Goal: Information Seeking & Learning: Find specific fact

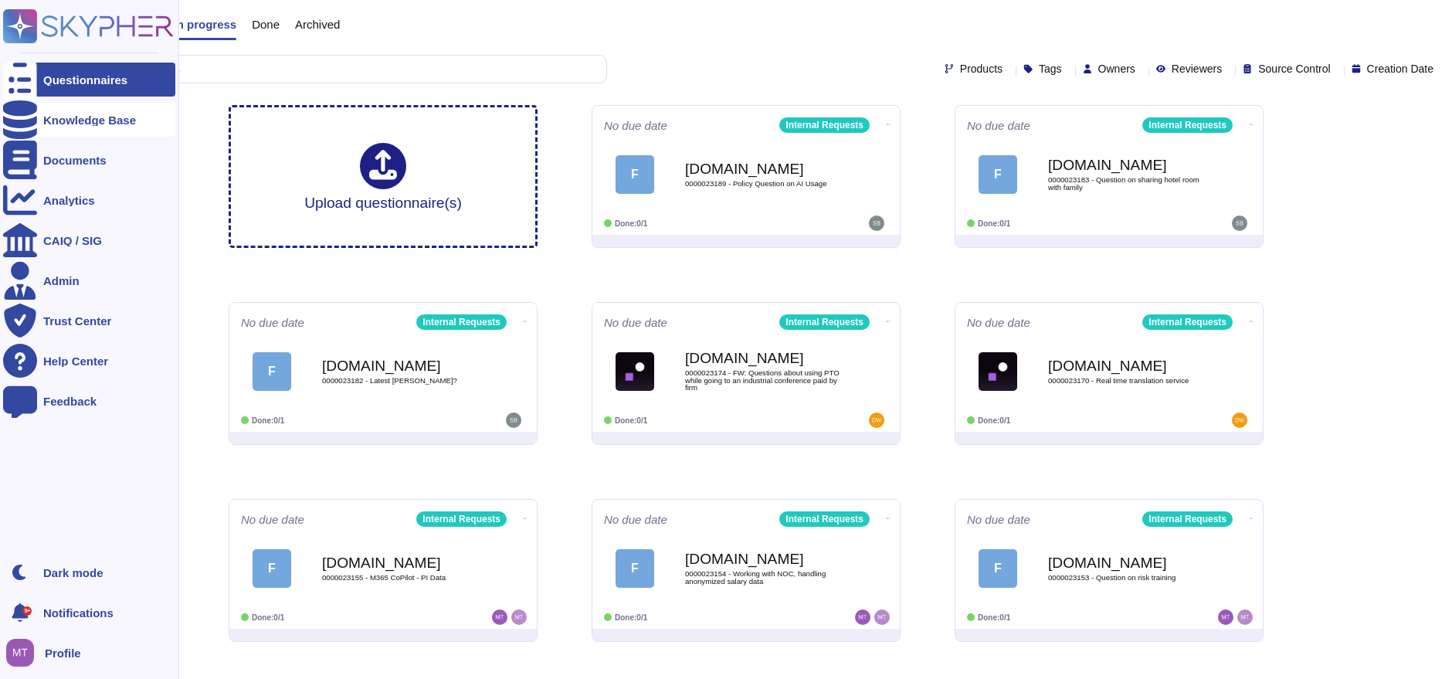
click at [23, 114] on icon at bounding box center [20, 119] width 34 height 39
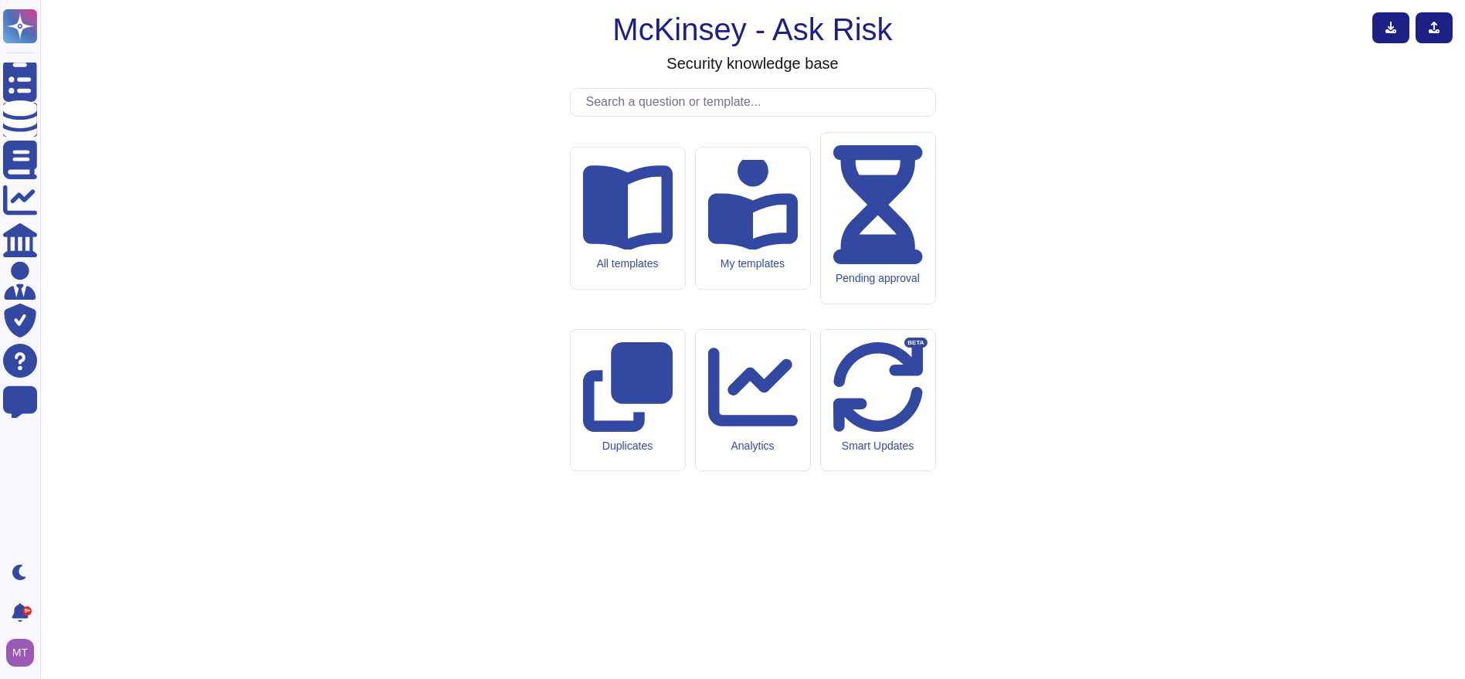
click at [624, 116] on input "text" at bounding box center [756, 102] width 357 height 27
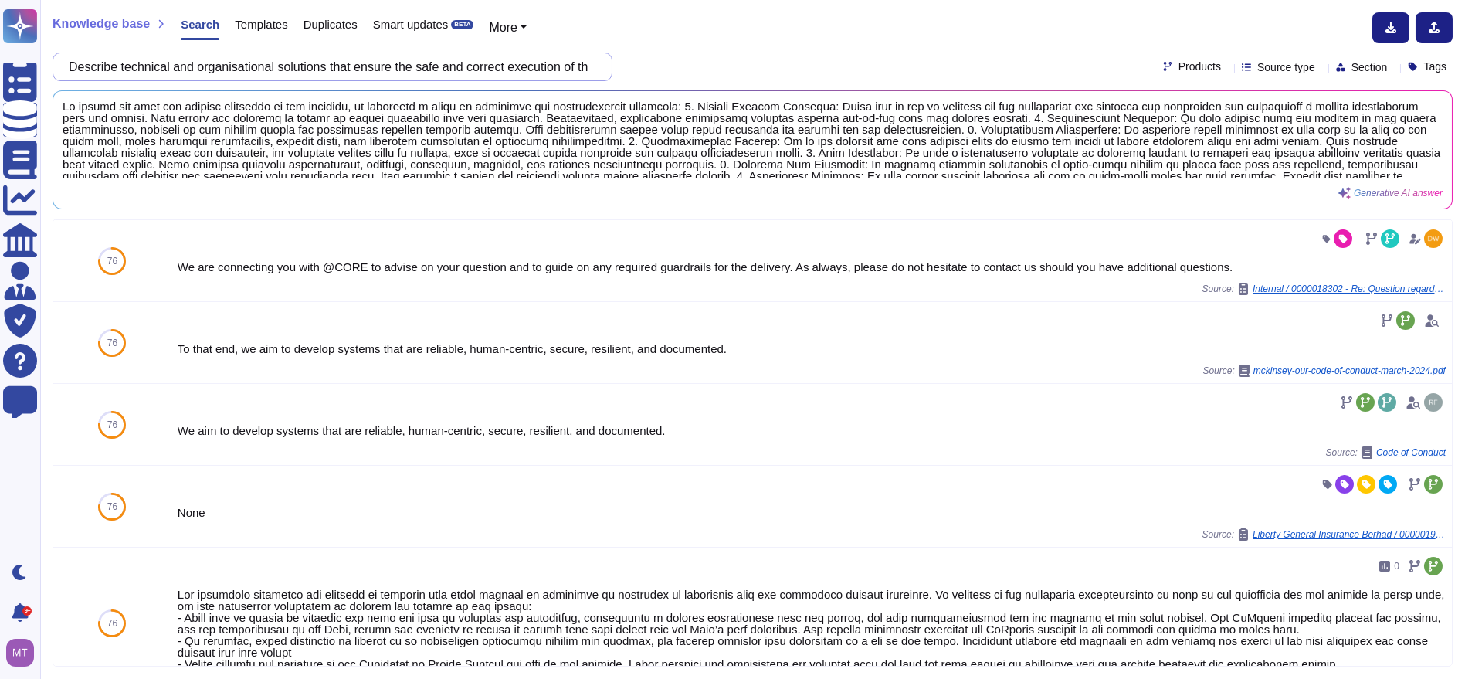
scroll to position [514, 0]
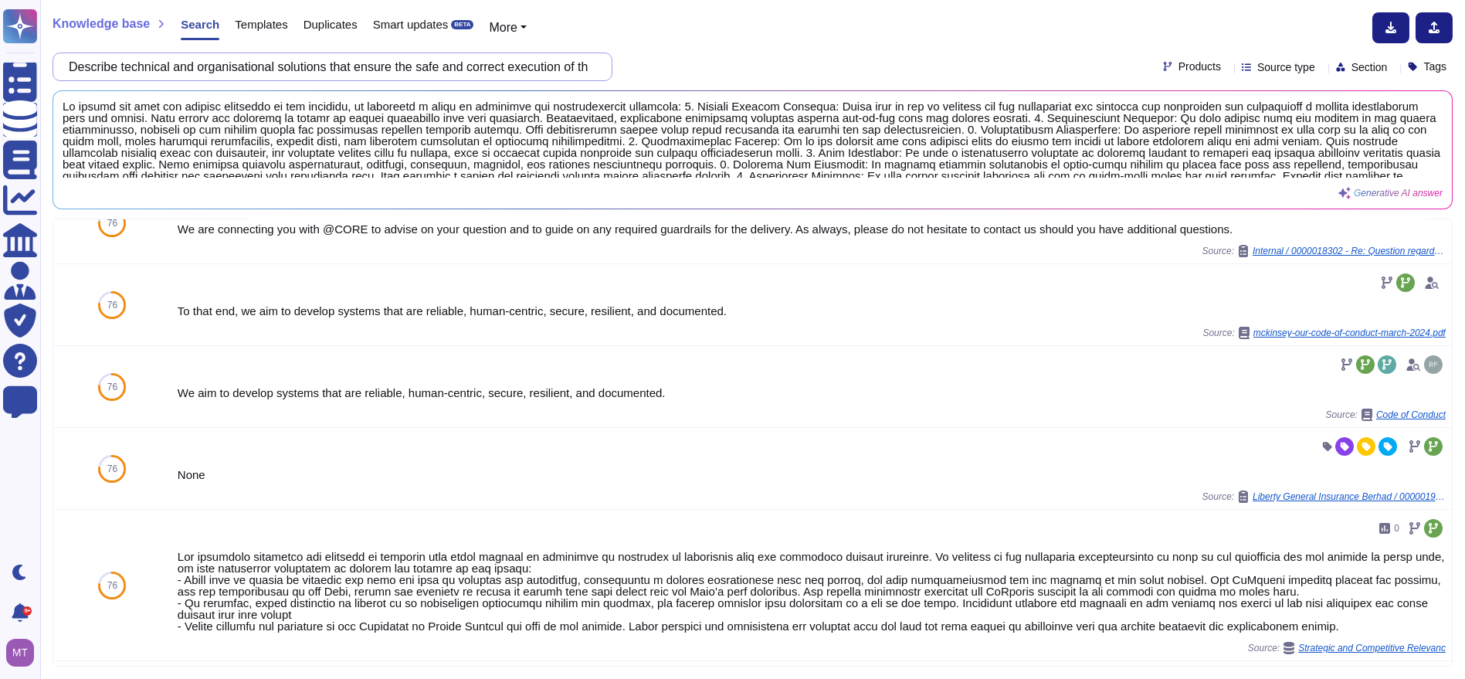
click at [526, 74] on input "Describe technical and organisational solutions that ensure the safe and correc…" at bounding box center [328, 66] width 535 height 27
click at [424, 66] on input "Describe technical and organisational solutions that ensure the safe and correc…" at bounding box center [328, 66] width 535 height 27
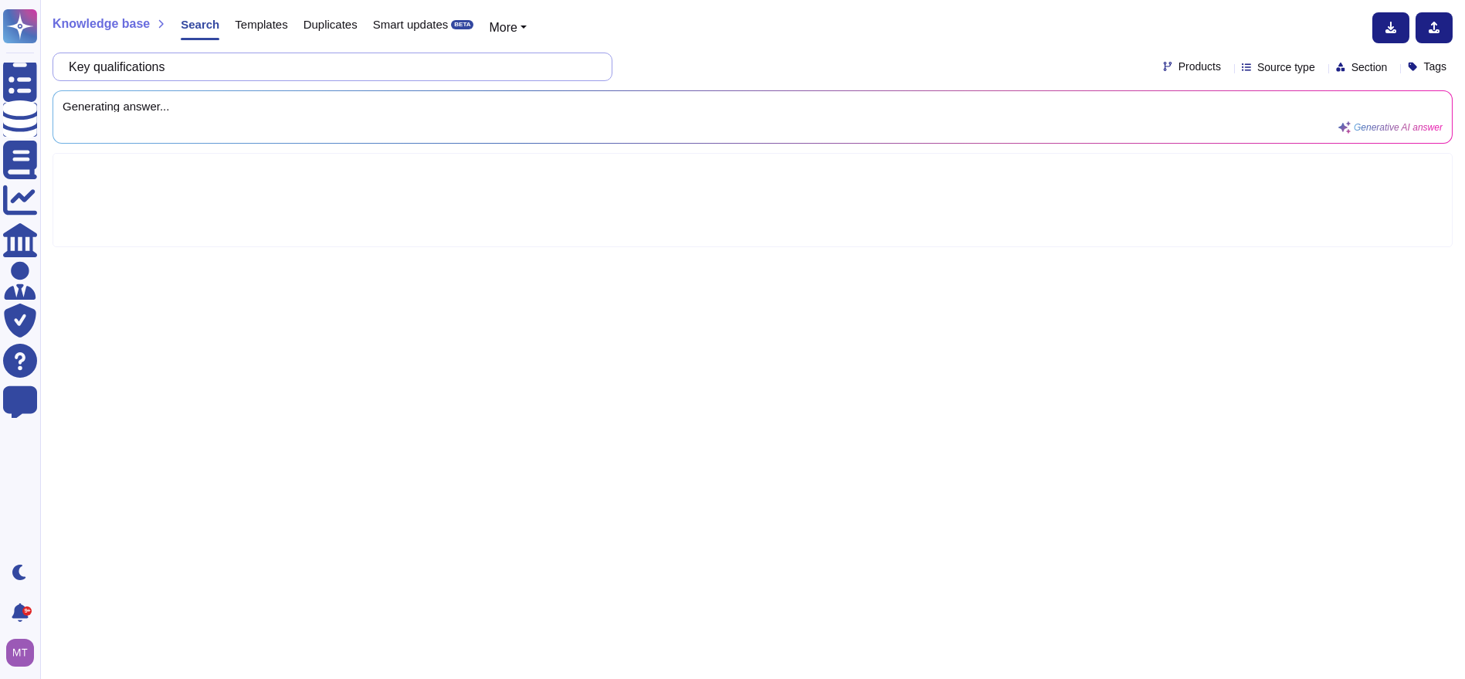
type input "Key qualifications"
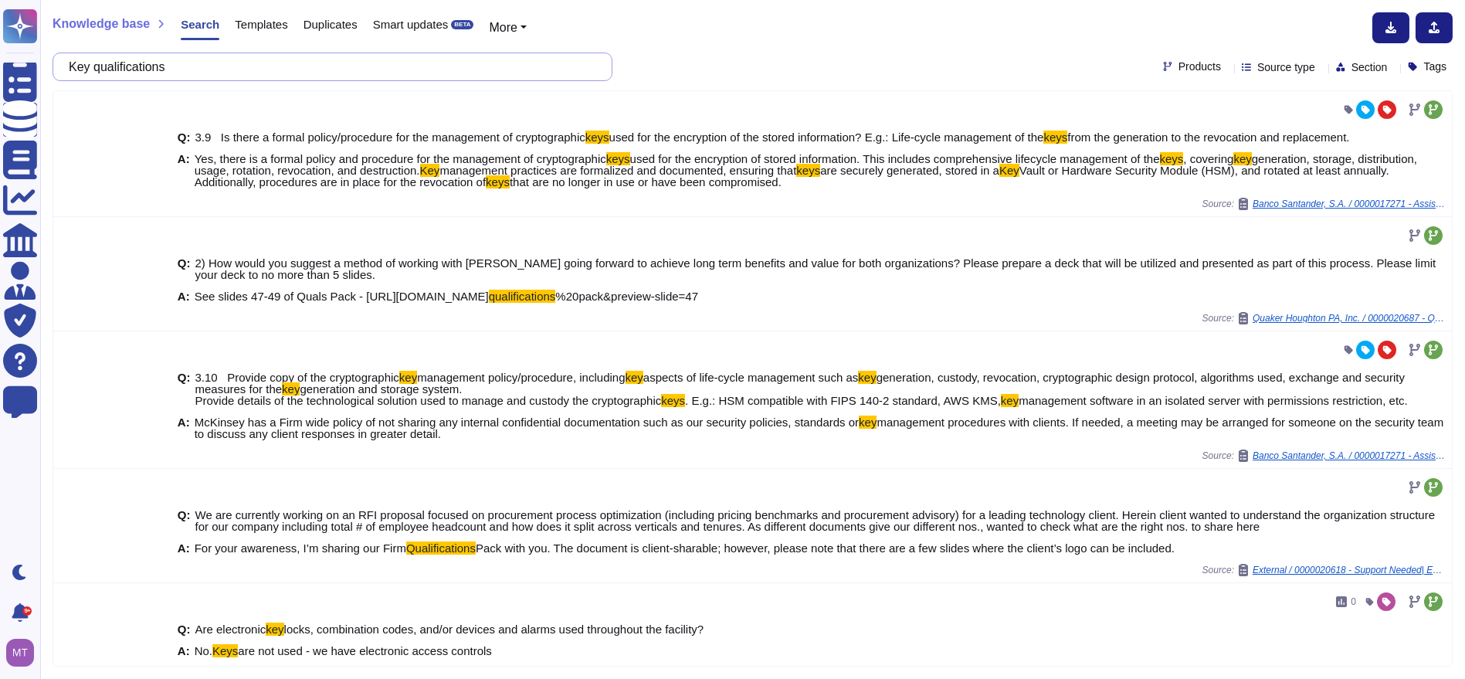
drag, startPoint x: 212, startPoint y: 72, endPoint x: 47, endPoint y: 52, distance: 165.7
click at [47, 52] on div "Knowledge base Search Templates Duplicates Smart updates BETA More Key qualific…" at bounding box center [752, 339] width 1425 height 679
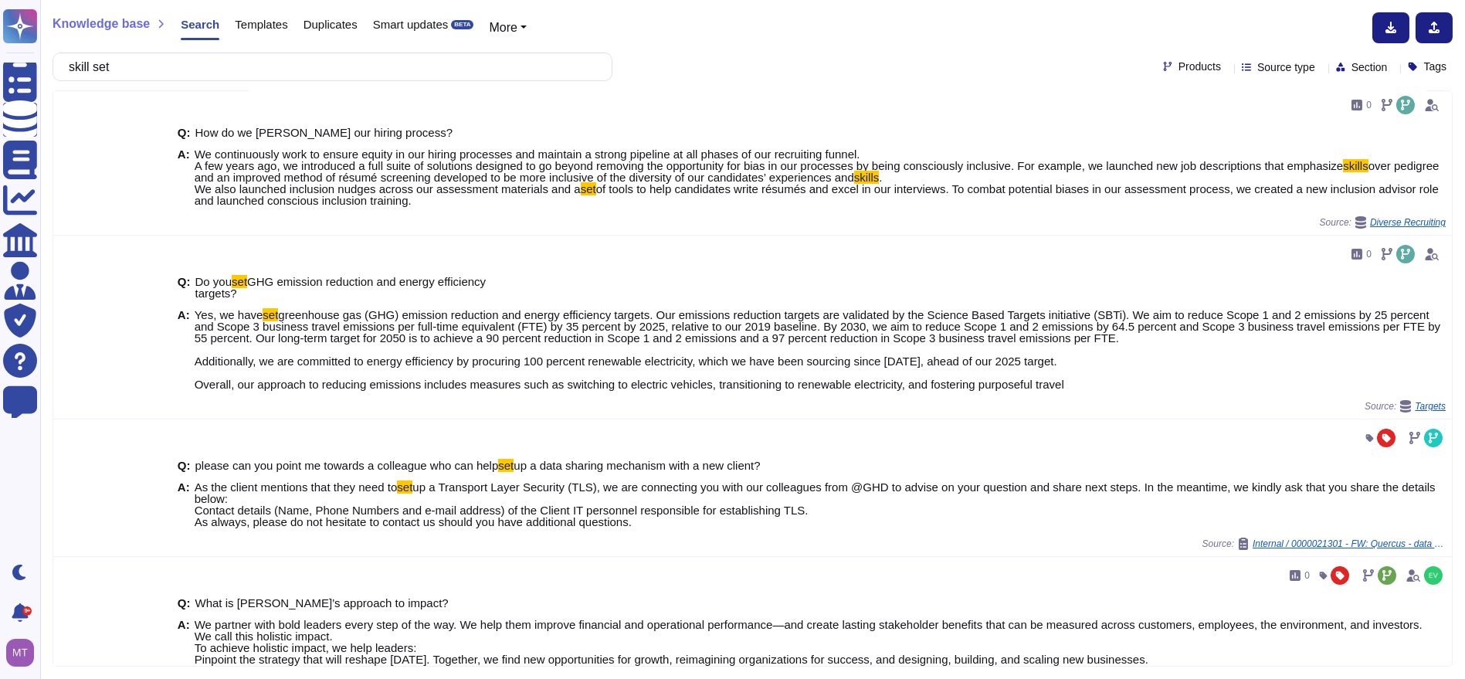
scroll to position [1029, 0]
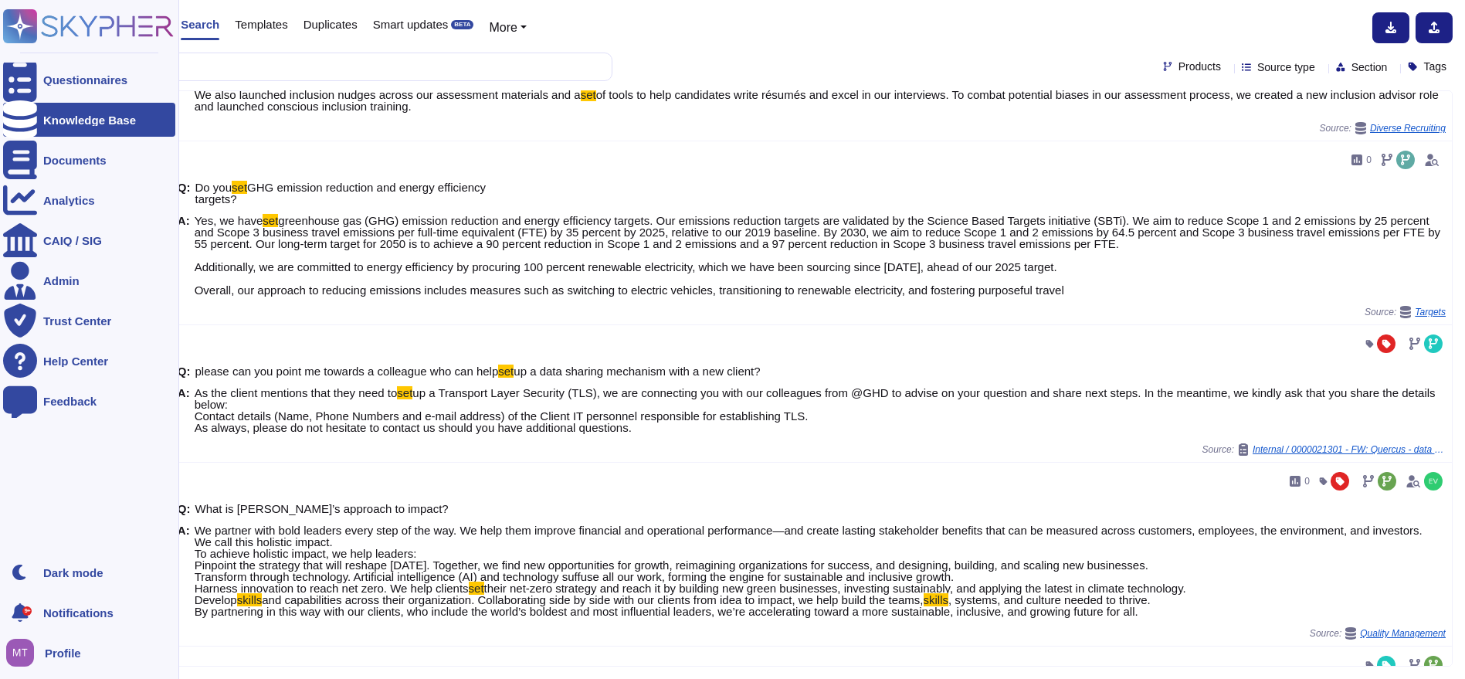
drag, startPoint x: 220, startPoint y: 66, endPoint x: 0, endPoint y: 76, distance: 220.4
click at [6, 70] on div "Questionnaires Knowledge Base Documents Analytics CAIQ / SIG Admin Trust Center…" at bounding box center [732, 339] width 1465 height 679
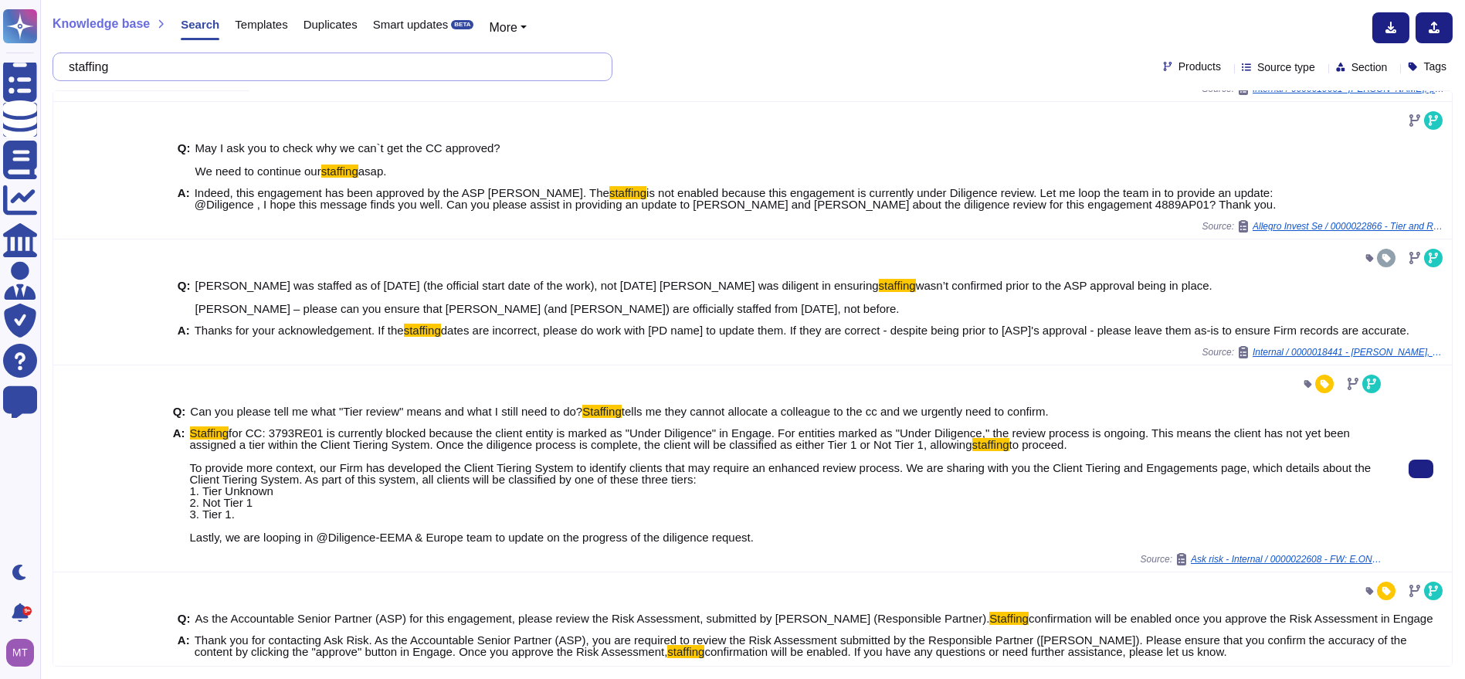
scroll to position [455, 0]
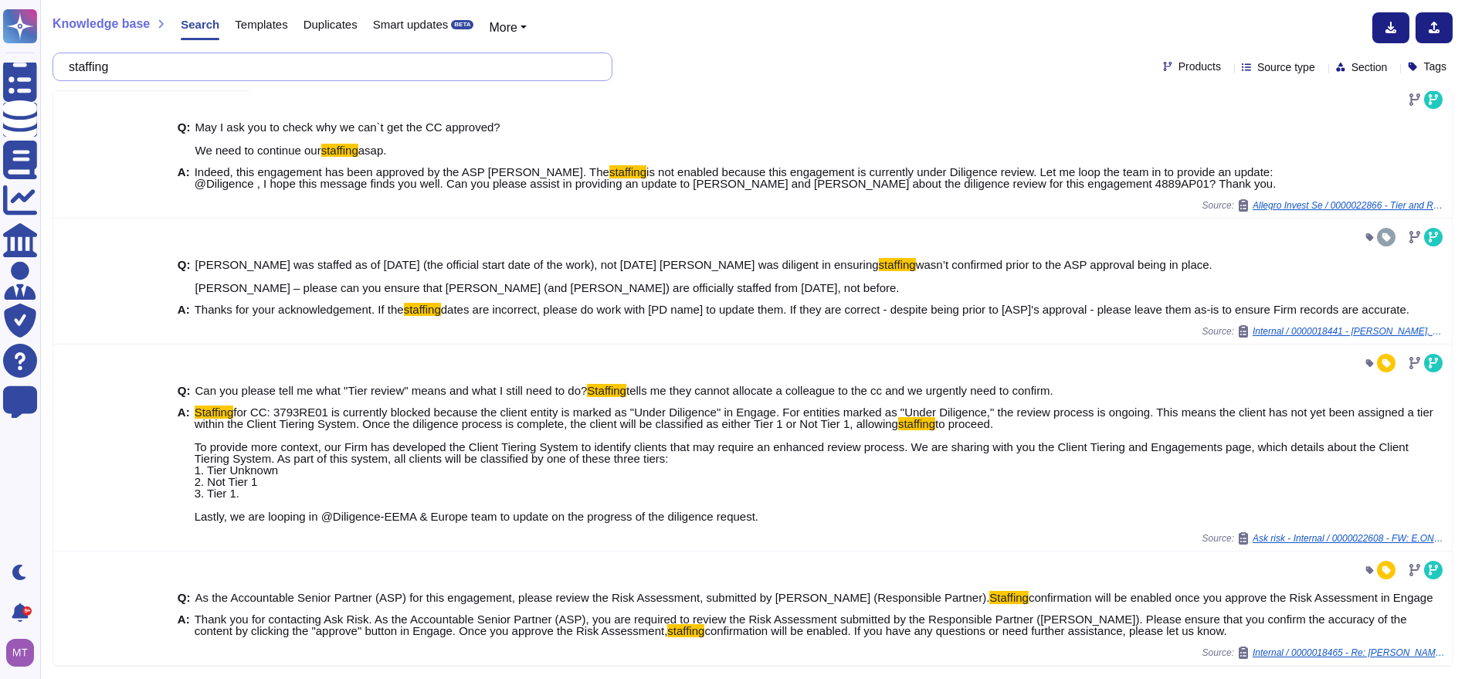
drag, startPoint x: 204, startPoint y: 72, endPoint x: -50, endPoint y: 68, distance: 254.1
click at [0, 68] on html "Questionnaires Knowledge Base Documents Analytics CAIQ / SIG Admin Trust Center…" at bounding box center [732, 339] width 1465 height 679
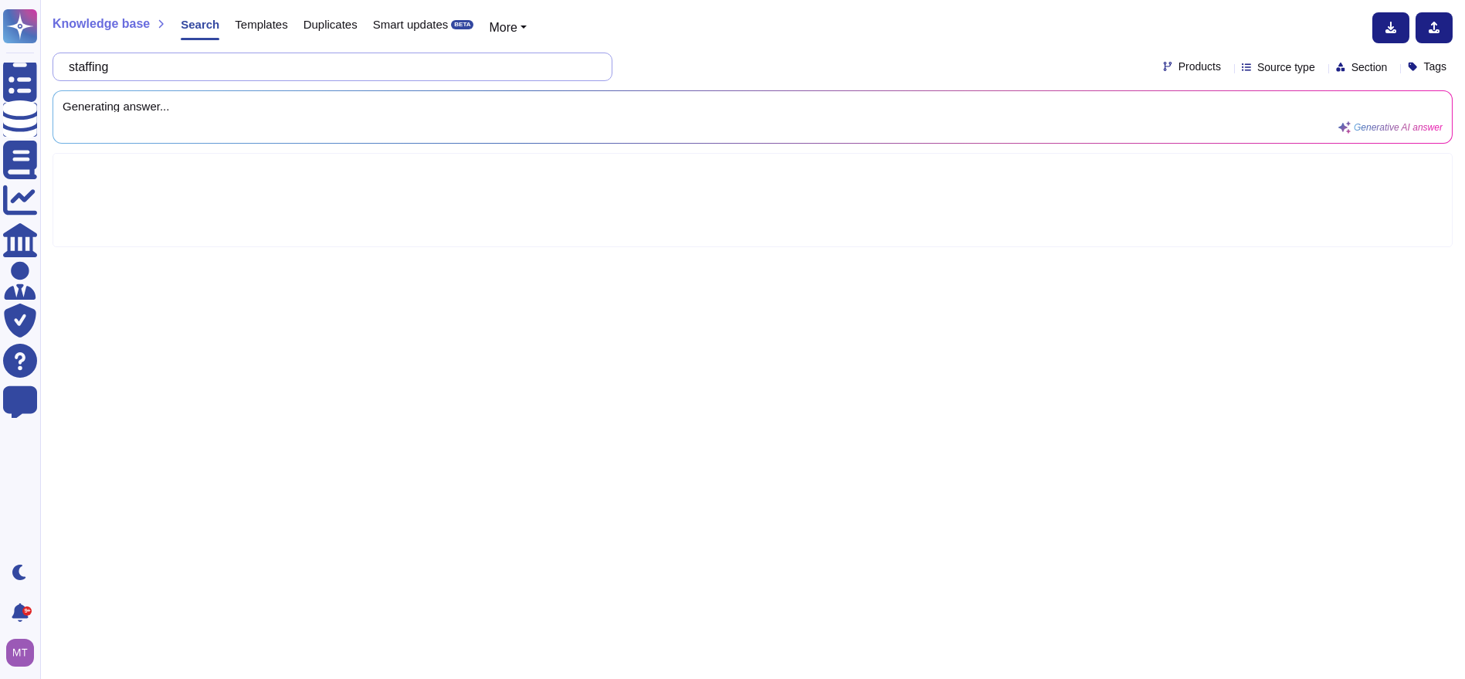
scroll to position [0, 0]
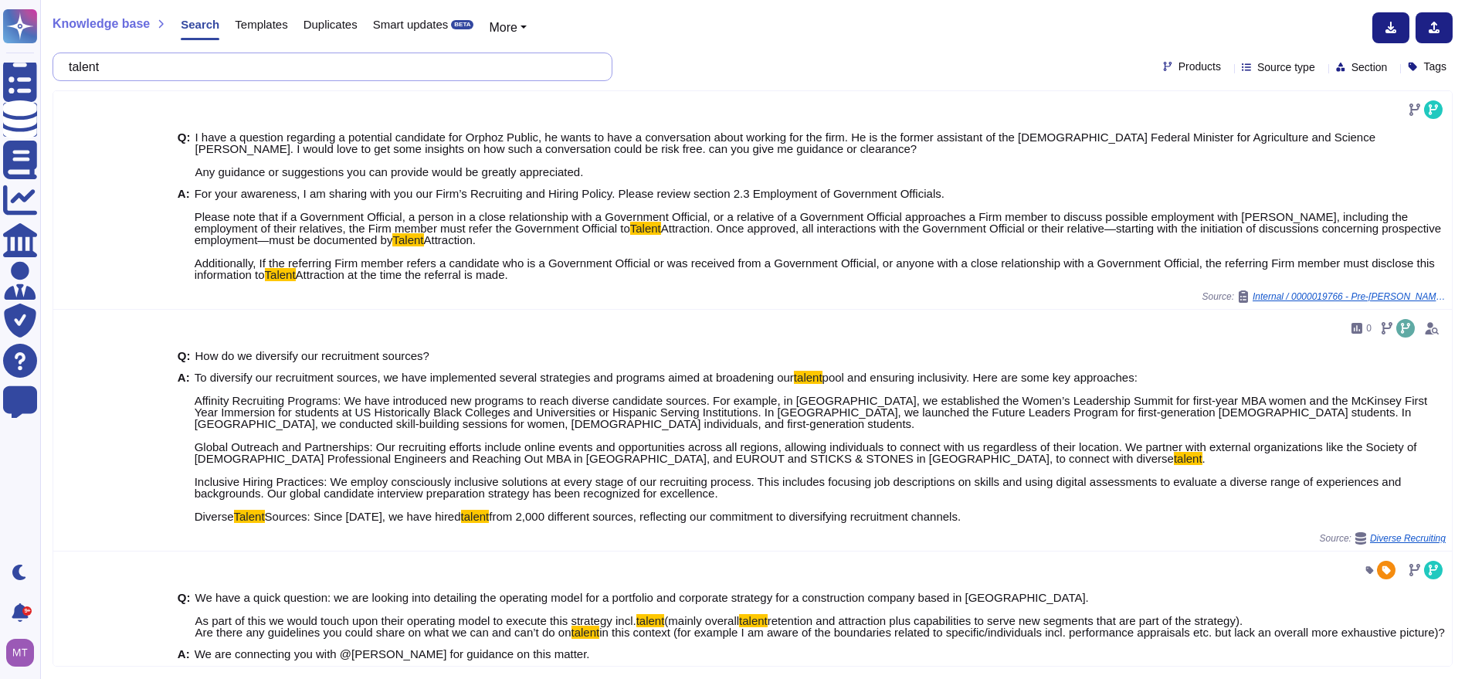
drag, startPoint x: 227, startPoint y: 70, endPoint x: -47, endPoint y: 56, distance: 274.5
click at [0, 56] on html "Questionnaires Knowledge Base Documents Analytics CAIQ / SIG Admin Trust Center…" at bounding box center [732, 339] width 1465 height 679
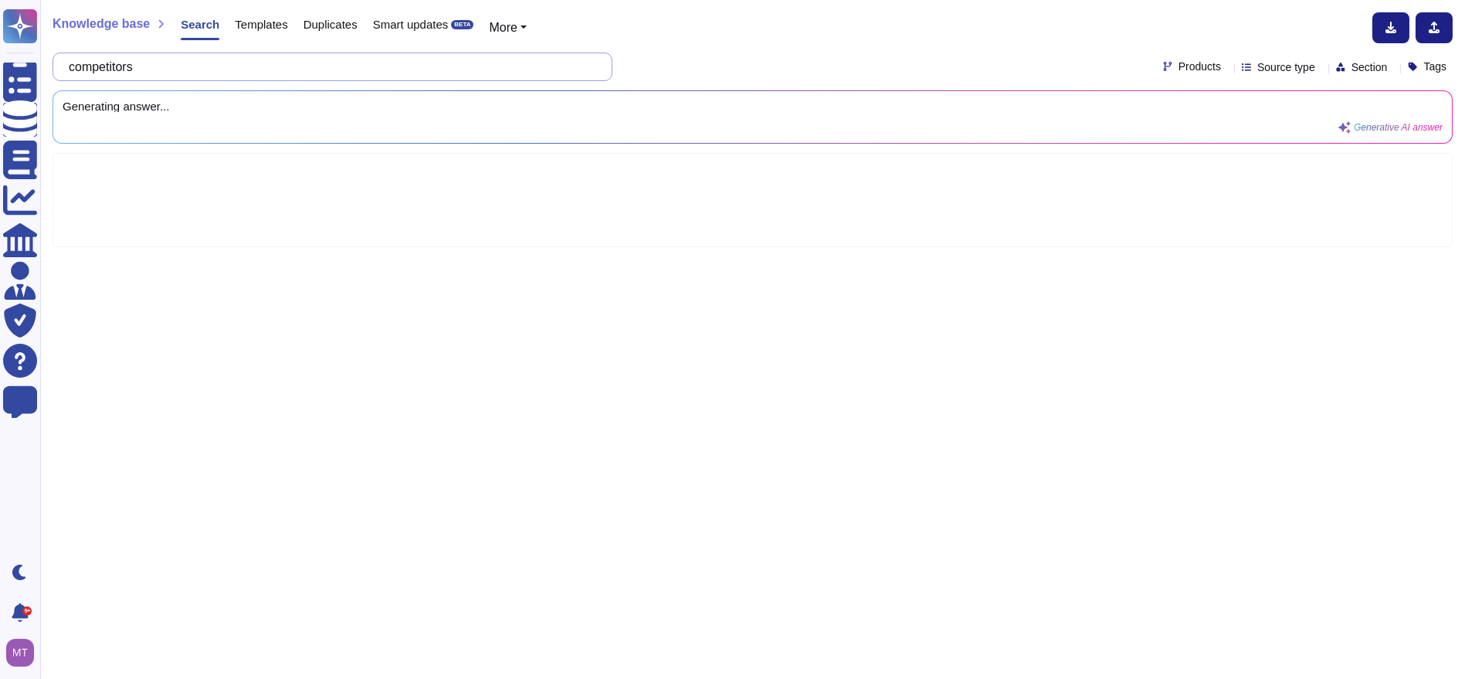
type input "competitors"
